Goal: Transaction & Acquisition: Book appointment/travel/reservation

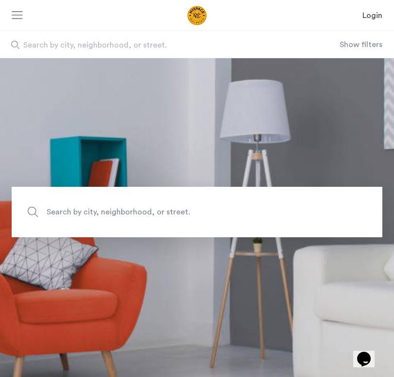
click at [363, 39] on button "Show filters" at bounding box center [361, 45] width 43 height 12
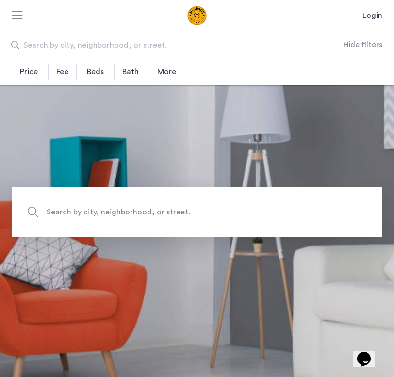
click at [91, 77] on div "Beds" at bounding box center [95, 72] width 33 height 16
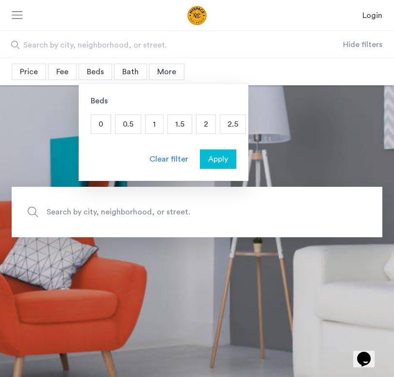
click at [199, 129] on p "2" at bounding box center [205, 124] width 19 height 18
click at [215, 163] on span "Apply" at bounding box center [218, 159] width 20 height 12
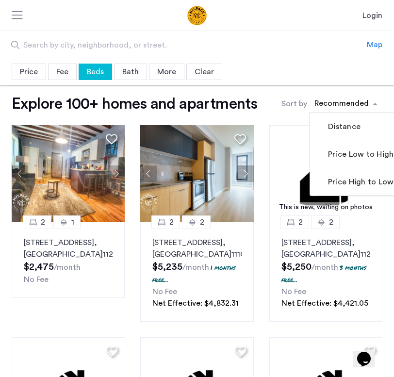
click at [357, 104] on div "sort-apartment" at bounding box center [341, 104] width 57 height 13
click at [363, 156] on label "Price Low to High" at bounding box center [359, 154] width 67 height 12
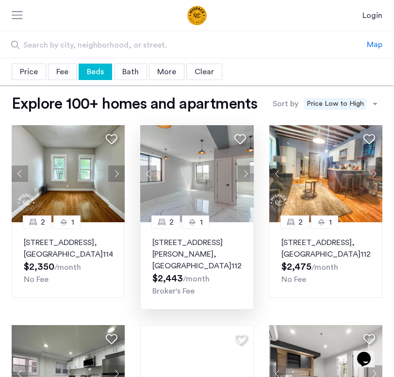
click at [250, 176] on button "Next apartment" at bounding box center [245, 173] width 16 height 16
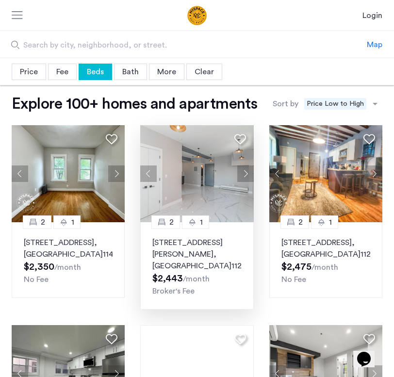
click at [250, 176] on button "Next apartment" at bounding box center [245, 173] width 16 height 16
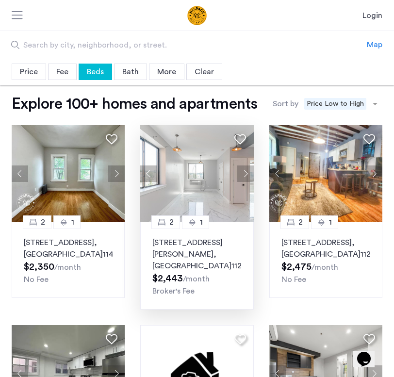
click at [250, 176] on button "Next apartment" at bounding box center [245, 173] width 16 height 16
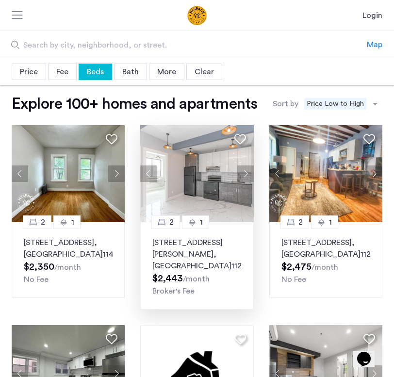
click at [250, 176] on button "Next apartment" at bounding box center [245, 173] width 16 height 16
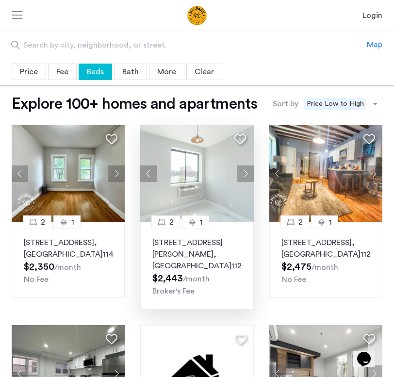
click at [250, 176] on button "Next apartment" at bounding box center [245, 173] width 16 height 16
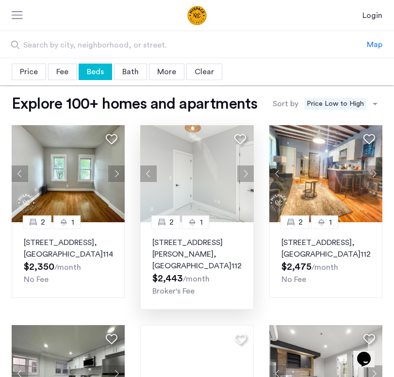
click at [250, 176] on button "Next apartment" at bounding box center [245, 173] width 16 height 16
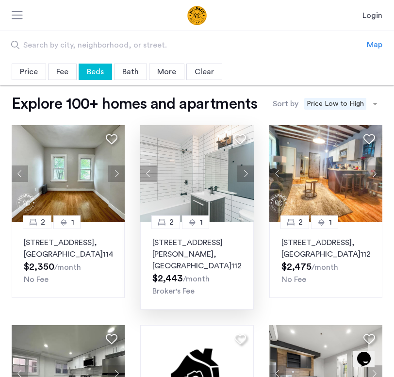
click at [193, 181] on img at bounding box center [196, 173] width 113 height 97
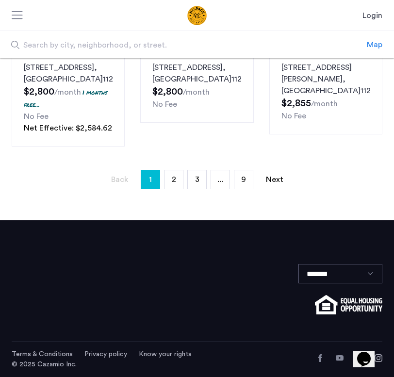
scroll to position [766, 0]
click at [173, 183] on span "2" at bounding box center [174, 180] width 4 height 8
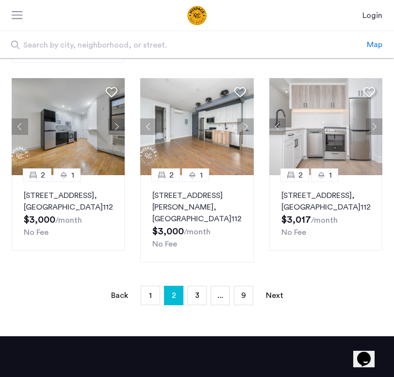
scroll to position [695, 0]
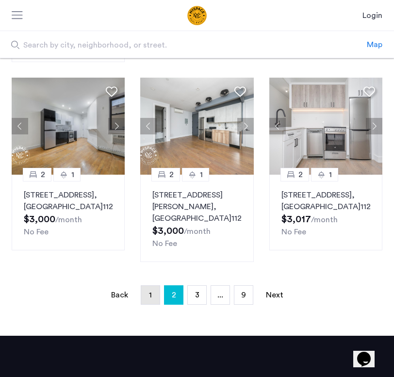
click at [152, 286] on link "page 1" at bounding box center [150, 295] width 18 height 18
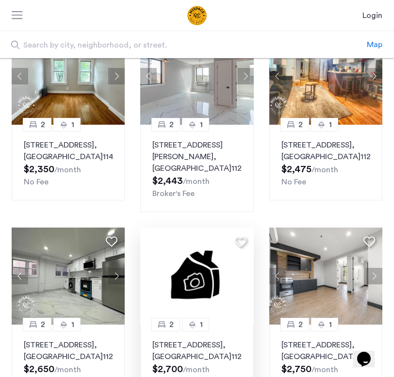
scroll to position [98, 0]
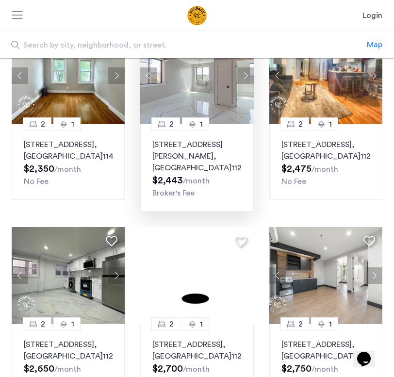
click at [215, 107] on img at bounding box center [196, 75] width 113 height 97
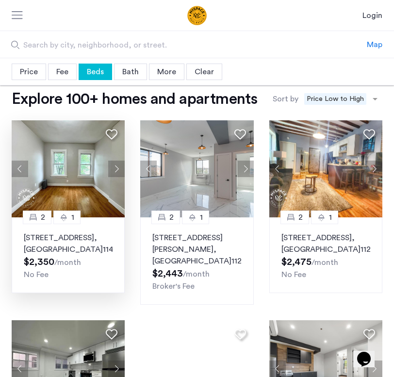
scroll to position [4, 0]
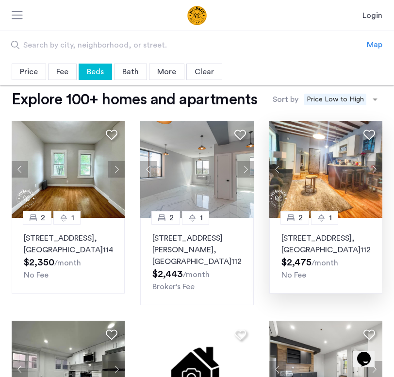
click at [367, 170] on button "Next apartment" at bounding box center [374, 169] width 16 height 16
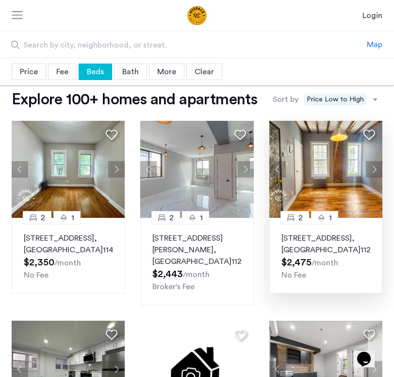
click at [336, 178] on img at bounding box center [325, 169] width 113 height 97
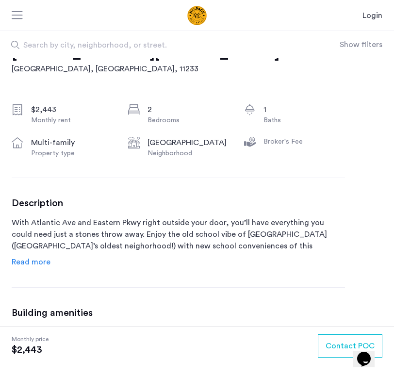
scroll to position [273, 0]
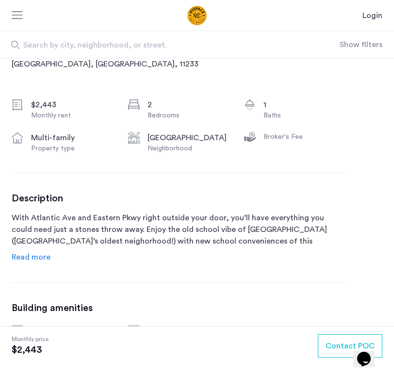
click at [45, 259] on span "Read more" at bounding box center [31, 257] width 39 height 8
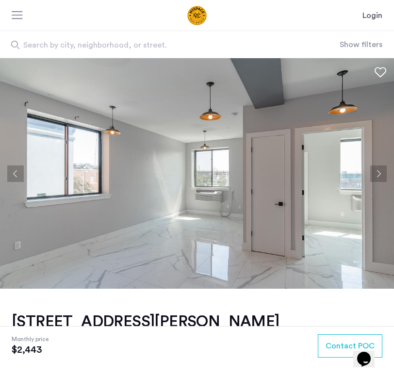
scroll to position [0, 0]
click at [379, 176] on button "Next apartment" at bounding box center [378, 173] width 16 height 16
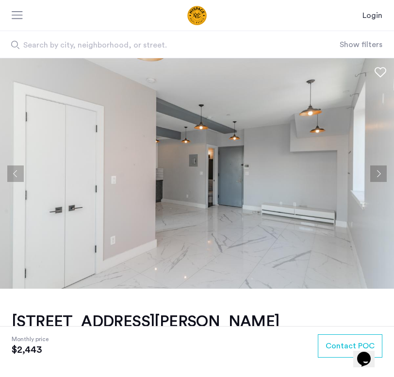
click at [379, 176] on button "Next apartment" at bounding box center [378, 173] width 16 height 16
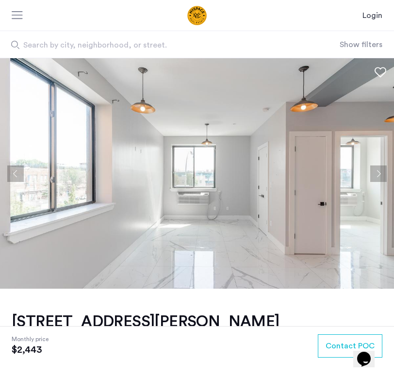
click at [379, 176] on button "Next apartment" at bounding box center [378, 173] width 16 height 16
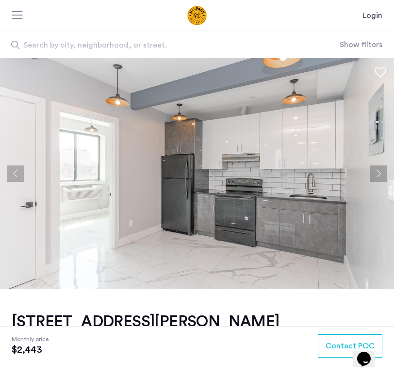
click at [379, 176] on button "Next apartment" at bounding box center [378, 173] width 16 height 16
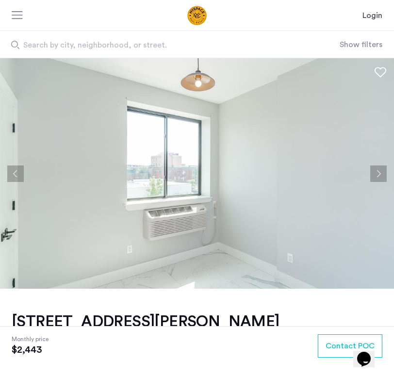
click at [379, 176] on button "Next apartment" at bounding box center [378, 173] width 16 height 16
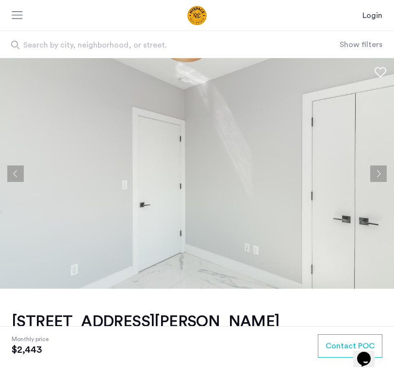
click at [379, 176] on button "Next apartment" at bounding box center [378, 173] width 16 height 16
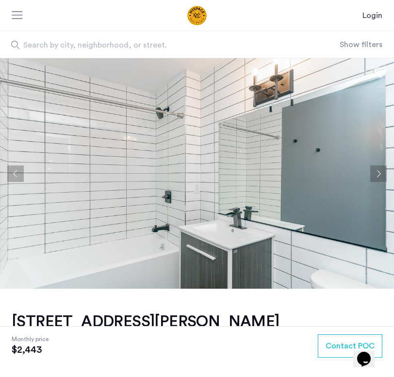
click at [379, 176] on button "Next apartment" at bounding box center [378, 173] width 16 height 16
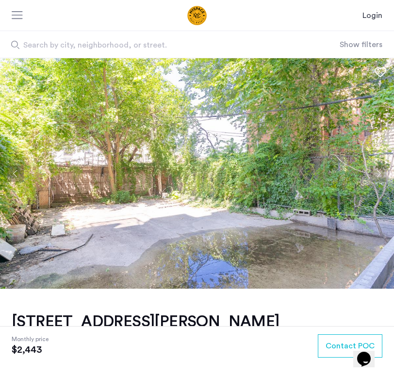
click at [379, 176] on button "Next apartment" at bounding box center [378, 173] width 16 height 16
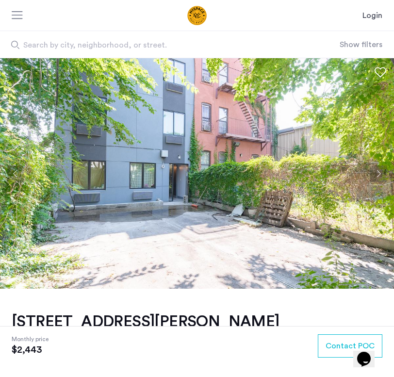
click at [379, 176] on button "Next apartment" at bounding box center [378, 173] width 16 height 16
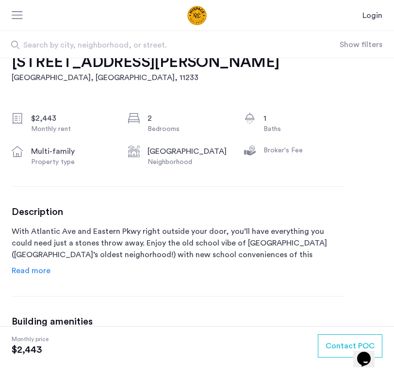
scroll to position [260, 0]
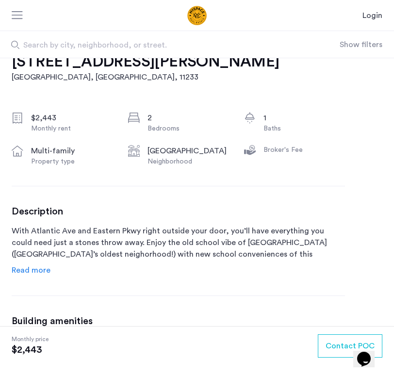
click at [48, 271] on span "Read more" at bounding box center [31, 270] width 39 height 8
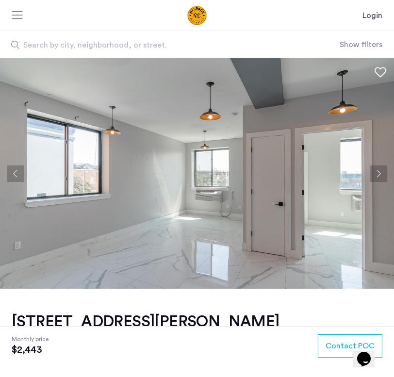
scroll to position [0, 0]
click at [18, 176] on button "Previous apartment" at bounding box center [15, 173] width 16 height 16
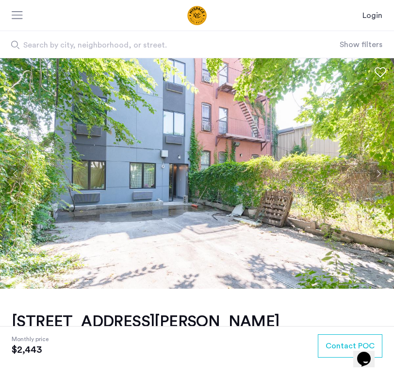
click at [18, 176] on button "Previous apartment" at bounding box center [15, 173] width 16 height 16
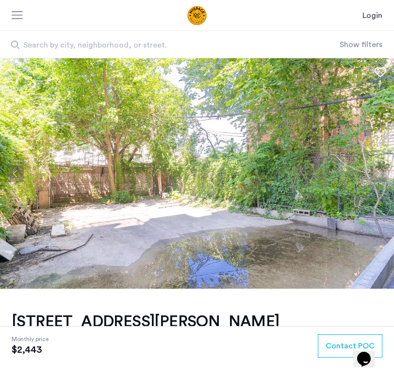
click at [18, 176] on button "Previous apartment" at bounding box center [15, 173] width 16 height 16
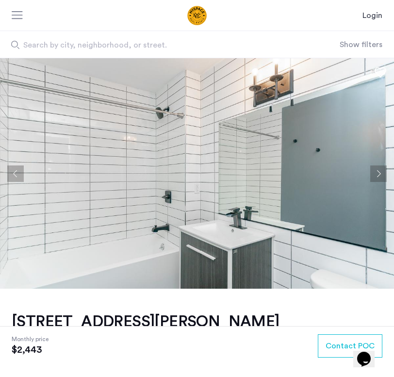
click at [18, 176] on button "Previous apartment" at bounding box center [15, 173] width 16 height 16
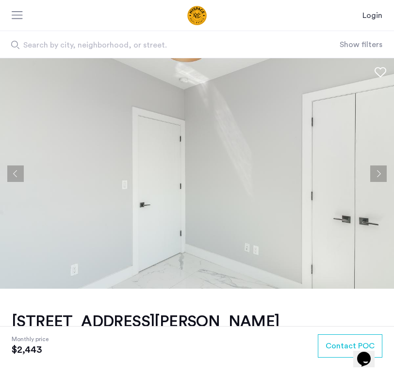
click at [166, 164] on img at bounding box center [197, 173] width 394 height 230
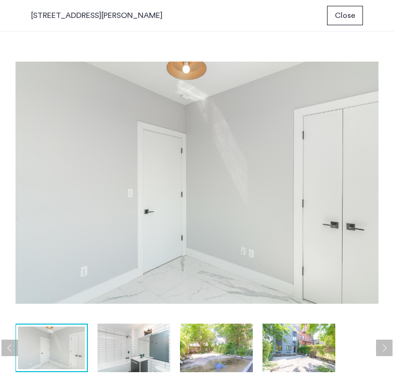
click at [66, 185] on img at bounding box center [197, 183] width 363 height 272
click at [11, 350] on button "Previous apartment" at bounding box center [9, 348] width 16 height 16
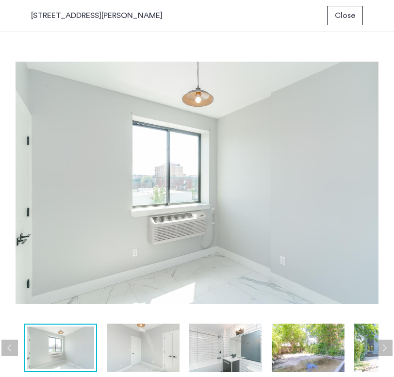
click at [11, 344] on button "Previous apartment" at bounding box center [9, 348] width 16 height 16
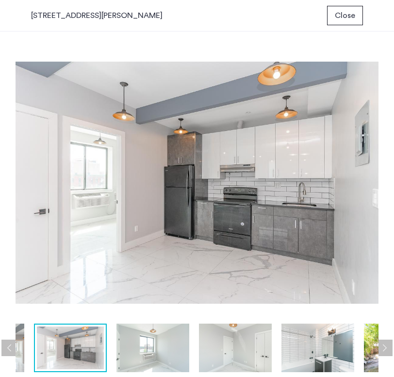
click at [11, 344] on button "Previous apartment" at bounding box center [9, 348] width 16 height 16
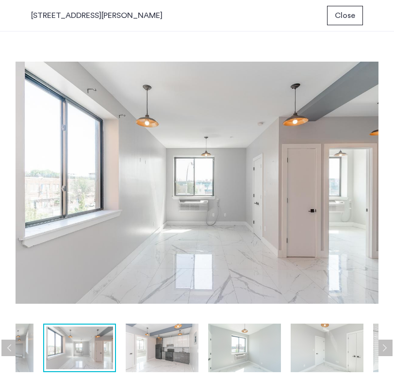
click at [11, 344] on button "Previous apartment" at bounding box center [9, 348] width 16 height 16
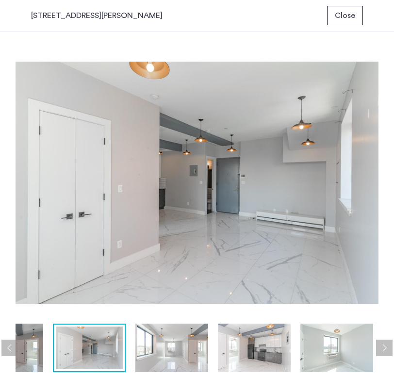
click at [31, 346] on img at bounding box center [6, 348] width 73 height 49
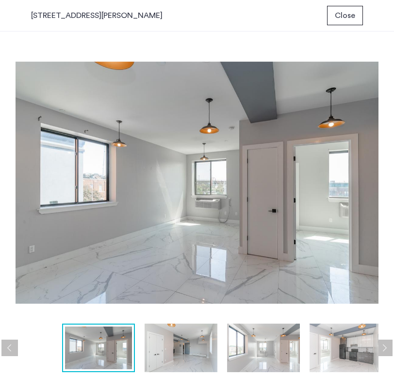
click at [9, 346] on button "Previous apartment" at bounding box center [9, 348] width 16 height 16
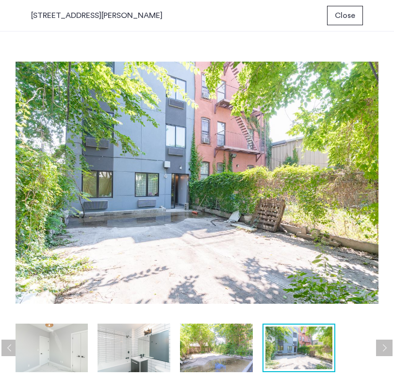
click at [9, 346] on button "Previous apartment" at bounding box center [9, 348] width 16 height 16
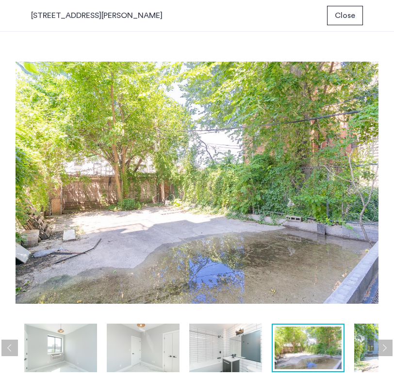
click at [9, 346] on button "Previous apartment" at bounding box center [9, 348] width 16 height 16
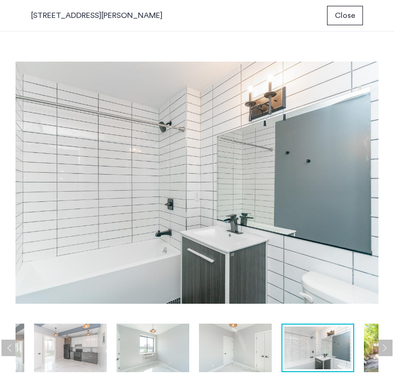
click at [9, 346] on button "Previous apartment" at bounding box center [9, 348] width 16 height 16
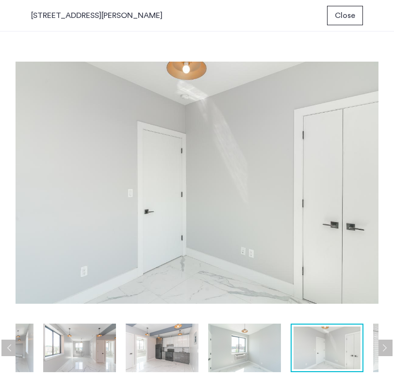
click at [351, 17] on span "Close" at bounding box center [345, 16] width 20 height 12
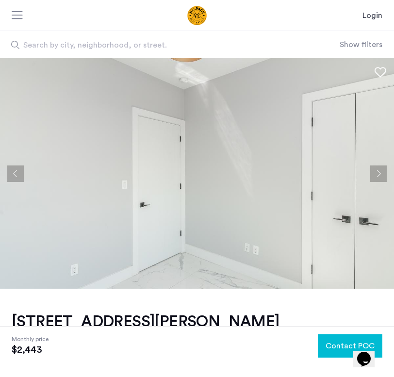
click at [324, 346] on button "Contact POC" at bounding box center [350, 345] width 65 height 23
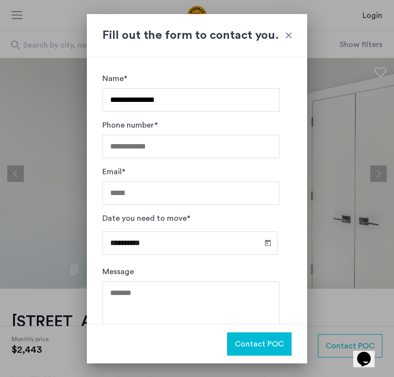
type input "**********"
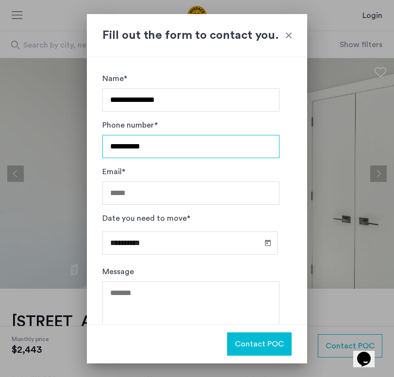
type input "**********"
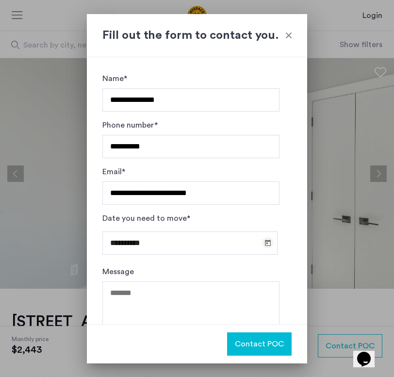
click at [261, 243] on div "**********" at bounding box center [190, 243] width 177 height 30
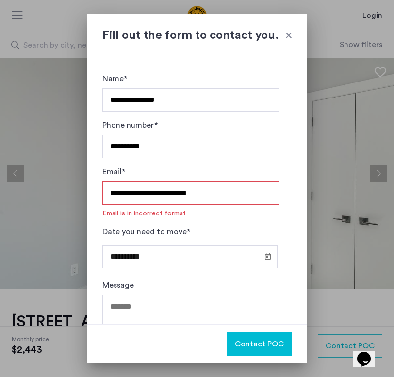
click at [225, 202] on input "**********" at bounding box center [190, 192] width 177 height 23
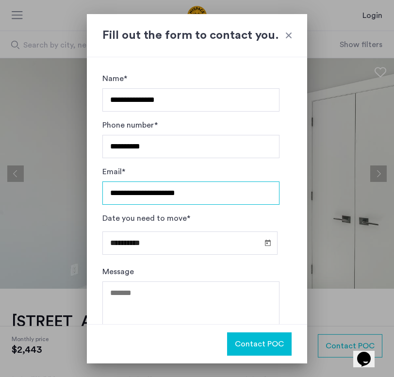
type input "**********"
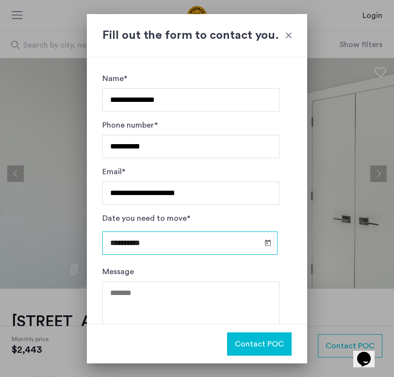
click at [176, 241] on input "**********" at bounding box center [189, 242] width 175 height 23
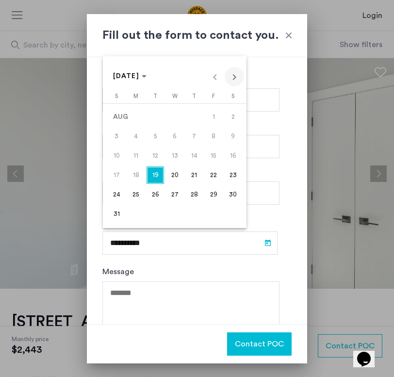
click at [234, 79] on span "Next month" at bounding box center [234, 76] width 19 height 19
click at [212, 81] on span "Previous month" at bounding box center [214, 76] width 19 height 19
click at [239, 75] on span "Next month" at bounding box center [234, 76] width 19 height 19
click at [235, 84] on span "Next month" at bounding box center [234, 76] width 19 height 19
click at [206, 119] on span "3" at bounding box center [213, 116] width 17 height 17
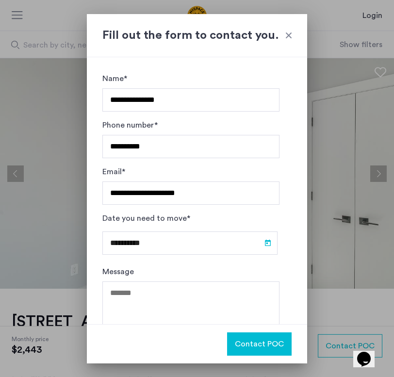
type input "**********"
click at [199, 295] on textarea "Message" at bounding box center [190, 310] width 177 height 58
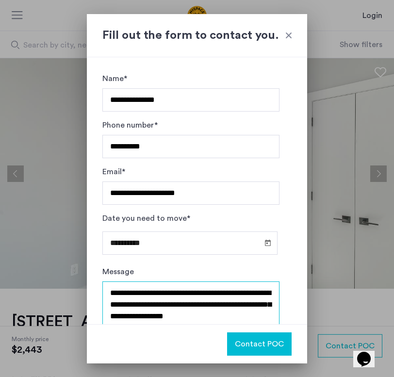
scroll to position [9, 0]
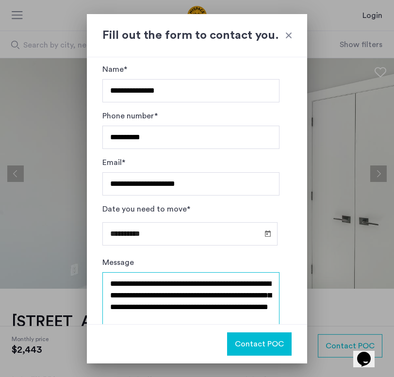
type textarea "**********"
click at [254, 344] on span "Contact POC" at bounding box center [259, 344] width 49 height 12
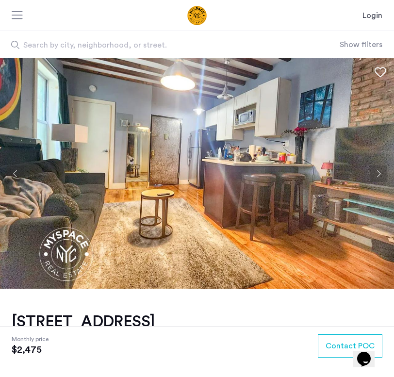
click at [376, 173] on button "Next apartment" at bounding box center [378, 173] width 16 height 16
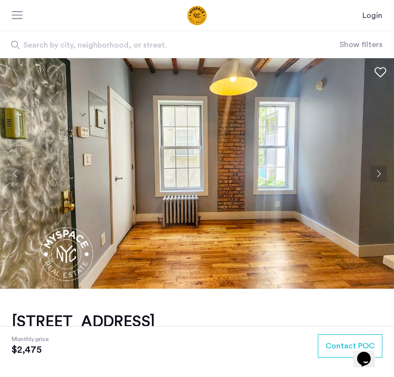
click at [13, 174] on button "Previous apartment" at bounding box center [15, 173] width 16 height 16
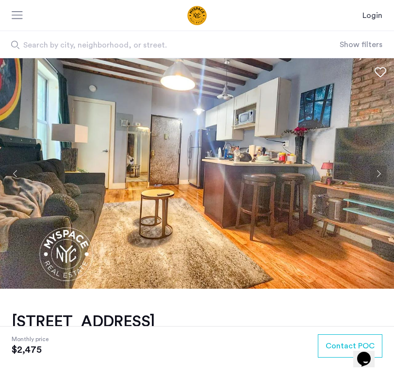
click at [376, 173] on button "Next apartment" at bounding box center [378, 173] width 16 height 16
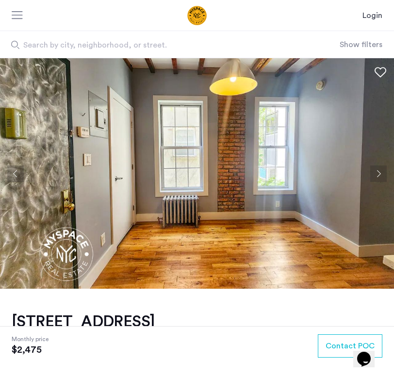
click at [15, 177] on button "Previous apartment" at bounding box center [15, 173] width 16 height 16
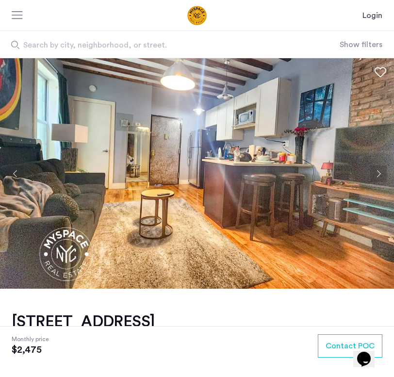
click at [380, 176] on button "Next apartment" at bounding box center [378, 173] width 16 height 16
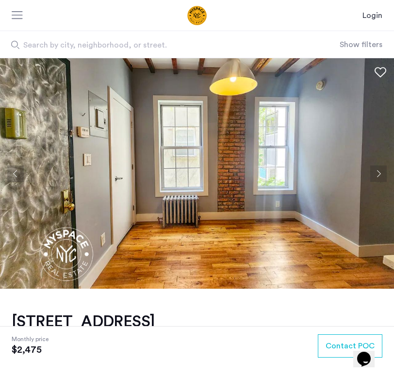
click at [380, 176] on button "Next apartment" at bounding box center [378, 173] width 16 height 16
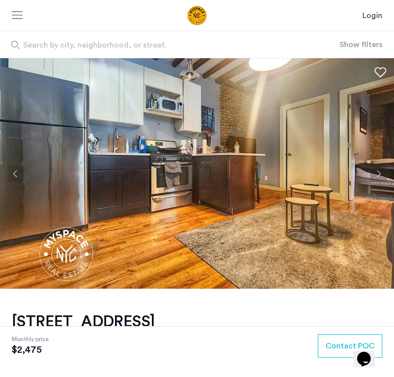
click at [19, 177] on button "Previous apartment" at bounding box center [15, 173] width 16 height 16
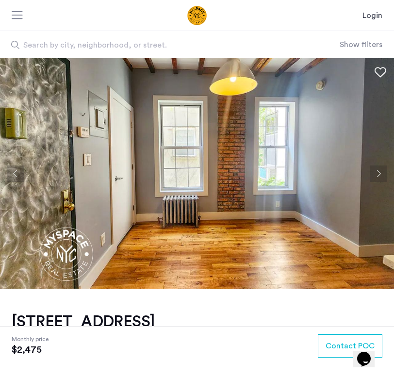
click at [19, 177] on button "Previous apartment" at bounding box center [15, 173] width 16 height 16
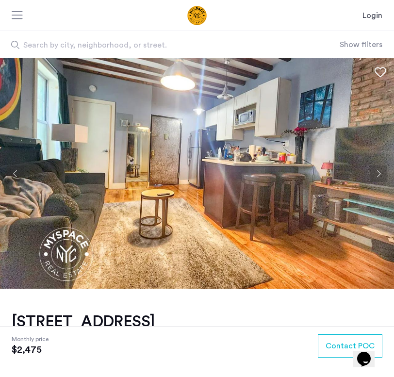
click at [378, 178] on button "Next apartment" at bounding box center [378, 173] width 16 height 16
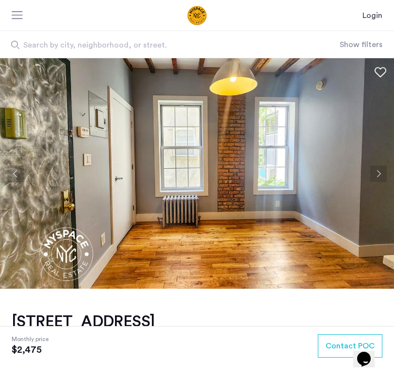
click at [378, 178] on button "Next apartment" at bounding box center [378, 173] width 16 height 16
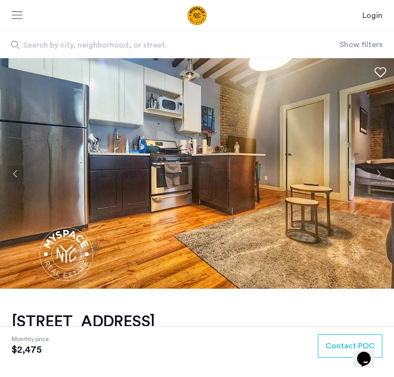
click at [378, 178] on button "Next apartment" at bounding box center [378, 173] width 16 height 16
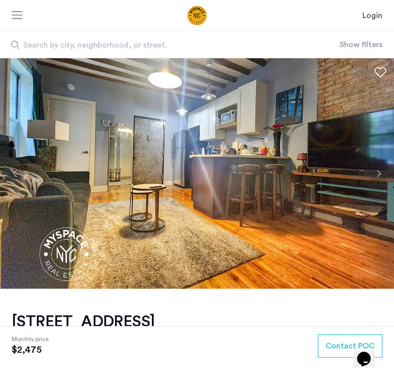
click at [378, 178] on button "Next apartment" at bounding box center [378, 173] width 16 height 16
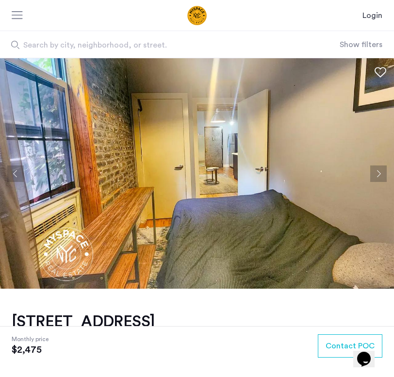
click at [378, 178] on button "Next apartment" at bounding box center [378, 173] width 16 height 16
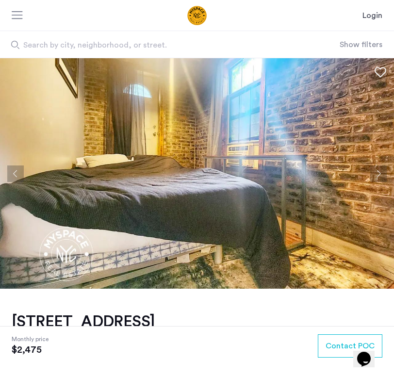
click at [378, 178] on button "Next apartment" at bounding box center [378, 173] width 16 height 16
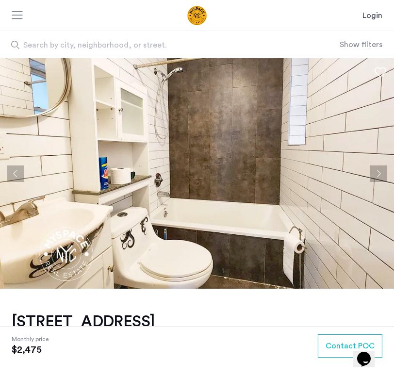
click at [378, 178] on button "Next apartment" at bounding box center [378, 173] width 16 height 16
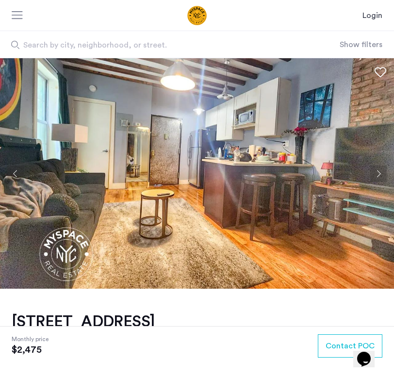
click at [378, 178] on button "Next apartment" at bounding box center [378, 173] width 16 height 16
